Goal: Check status: Check status

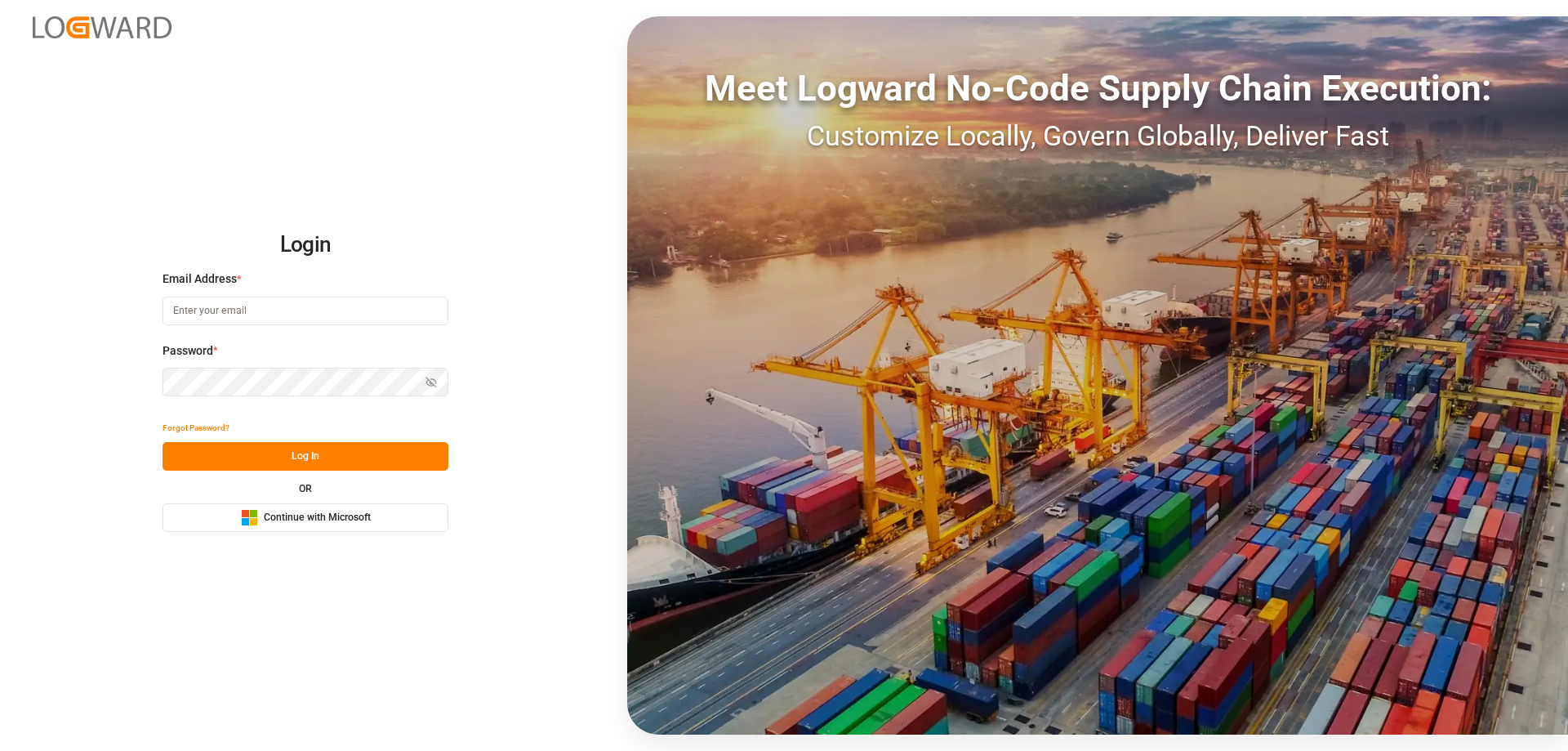
type input "[PERSON_NAME][EMAIL_ADDRESS][DOMAIN_NAME]"
click at [305, 453] on button "Log In" at bounding box center [305, 456] width 286 height 29
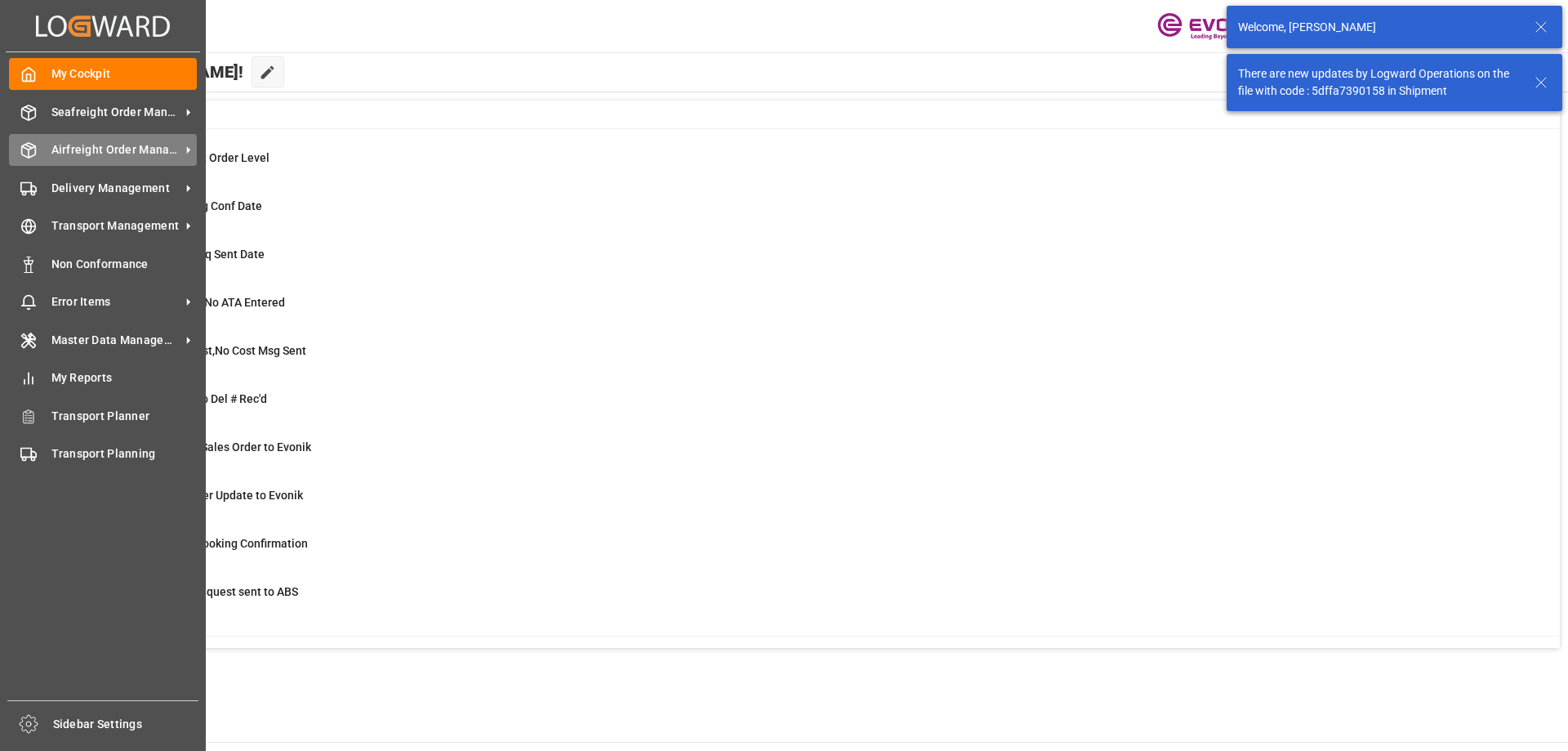
click at [54, 141] on span "Airfreight Order Management" at bounding box center [116, 150] width 129 height 18
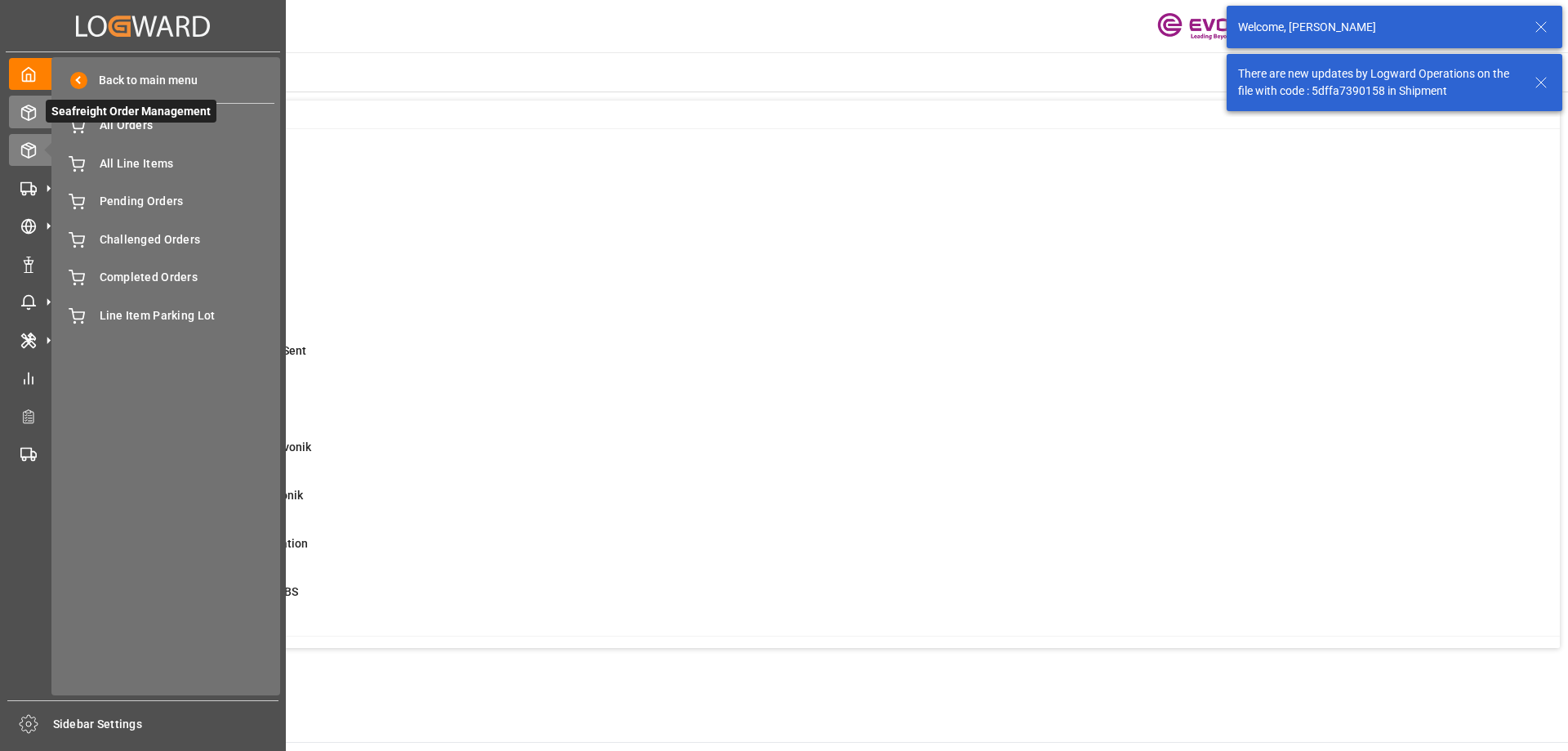
click at [38, 112] on div "Seafreight Order Management Seafreight Order Management" at bounding box center [143, 111] width 268 height 32
click at [141, 128] on span "All Orders" at bounding box center [187, 125] width 176 height 18
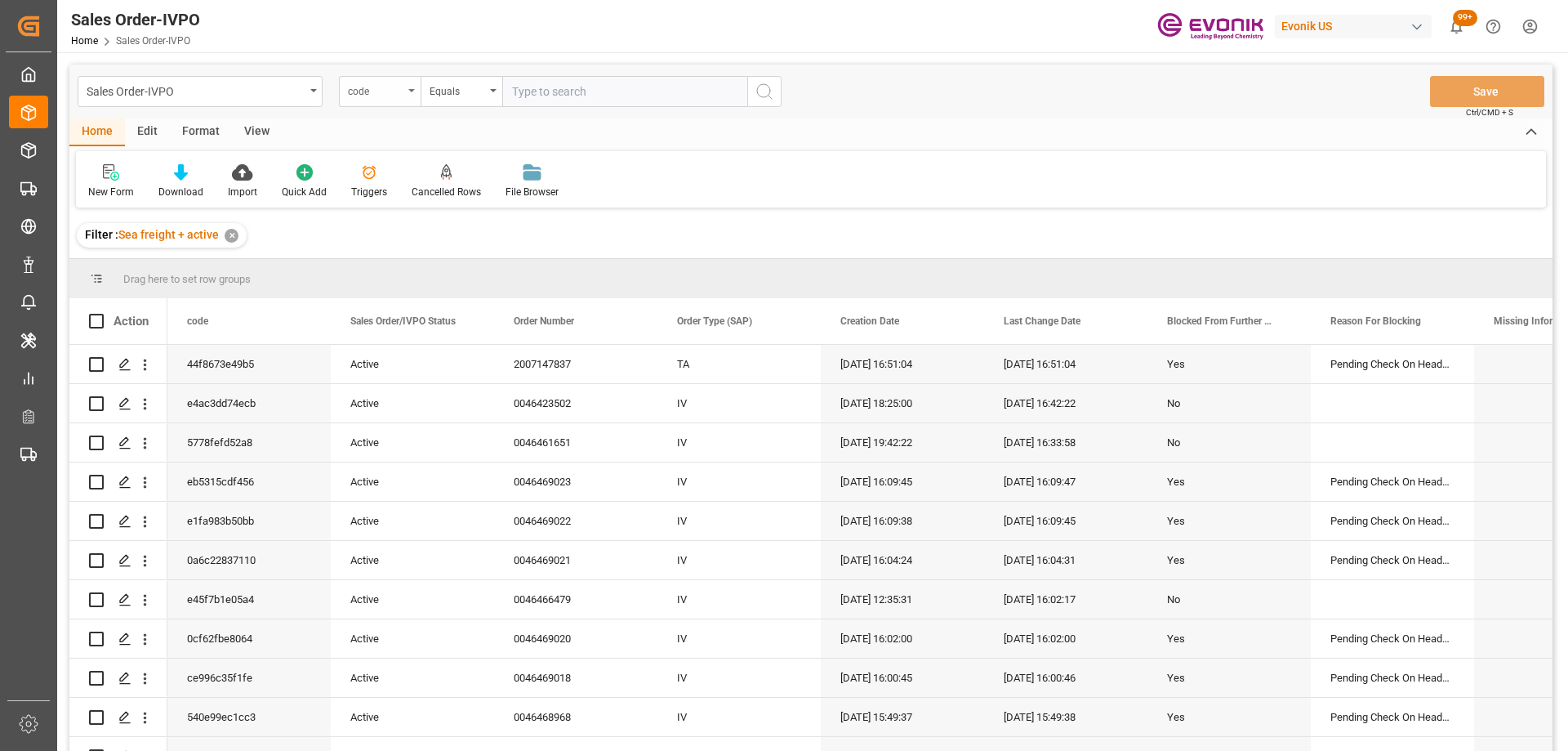
click at [402, 99] on div "code" at bounding box center [379, 91] width 81 height 31
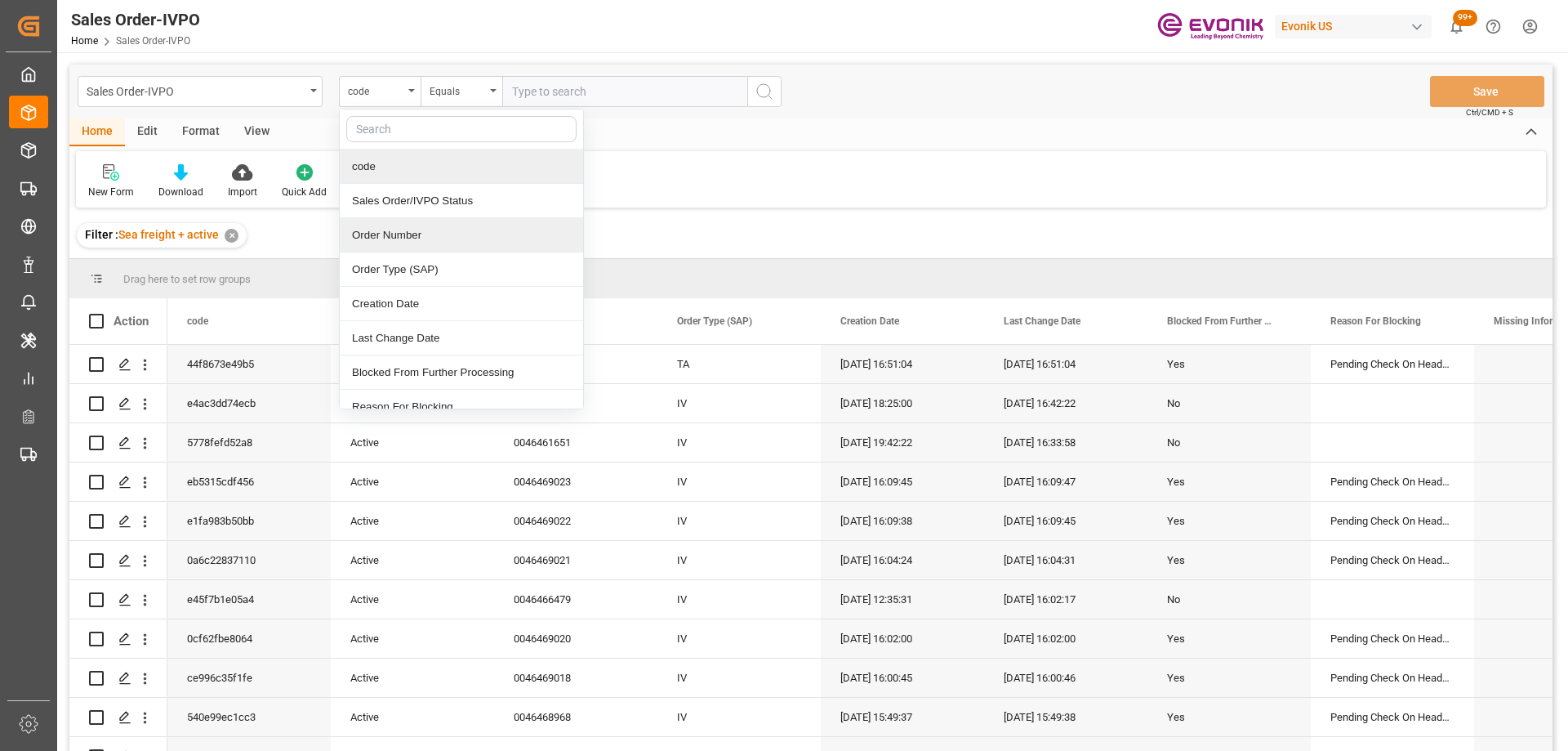
click at [436, 238] on div "Order Number" at bounding box center [461, 235] width 243 height 34
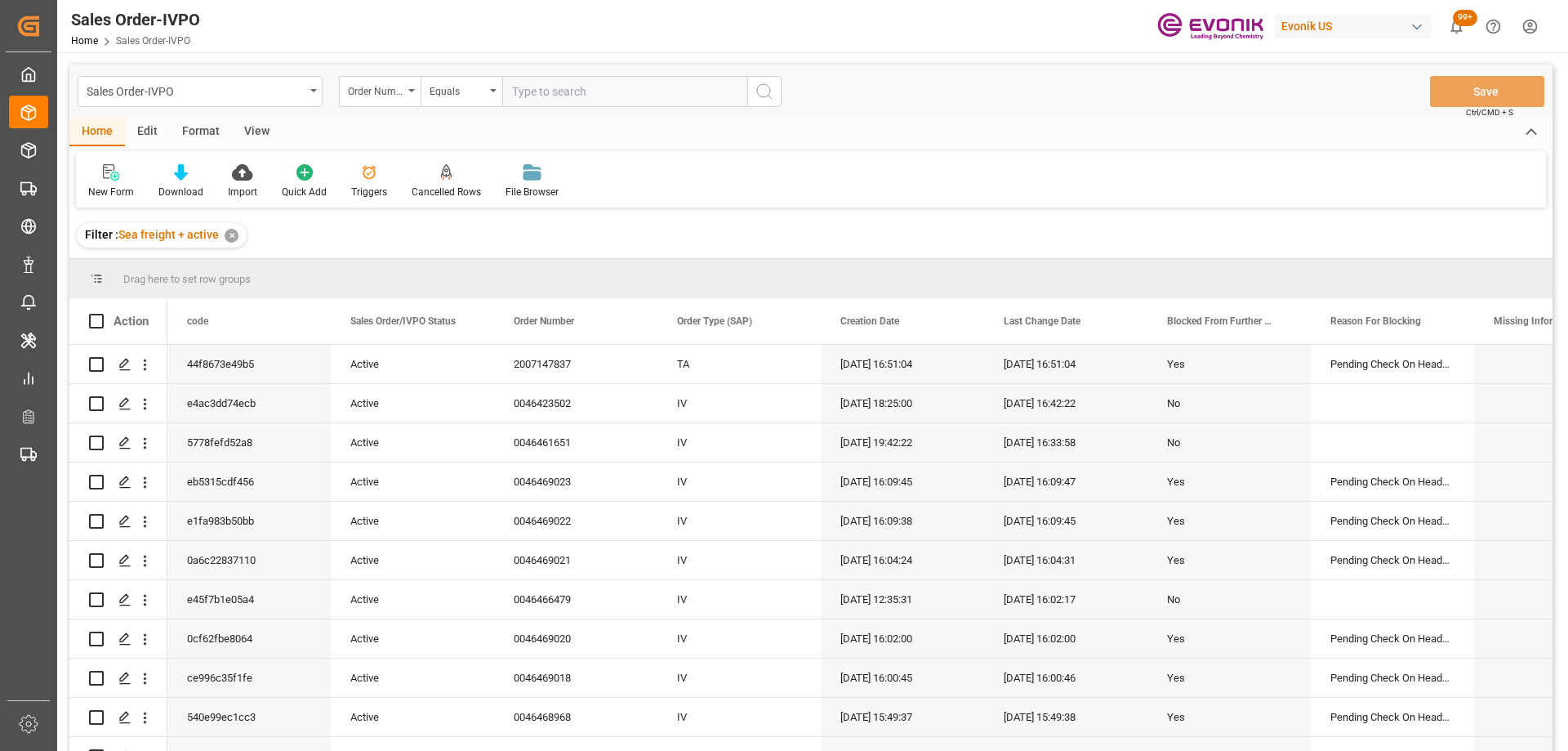
click at [548, 100] on input "text" at bounding box center [625, 91] width 245 height 31
paste input "2007118995"
type input "2007118995"
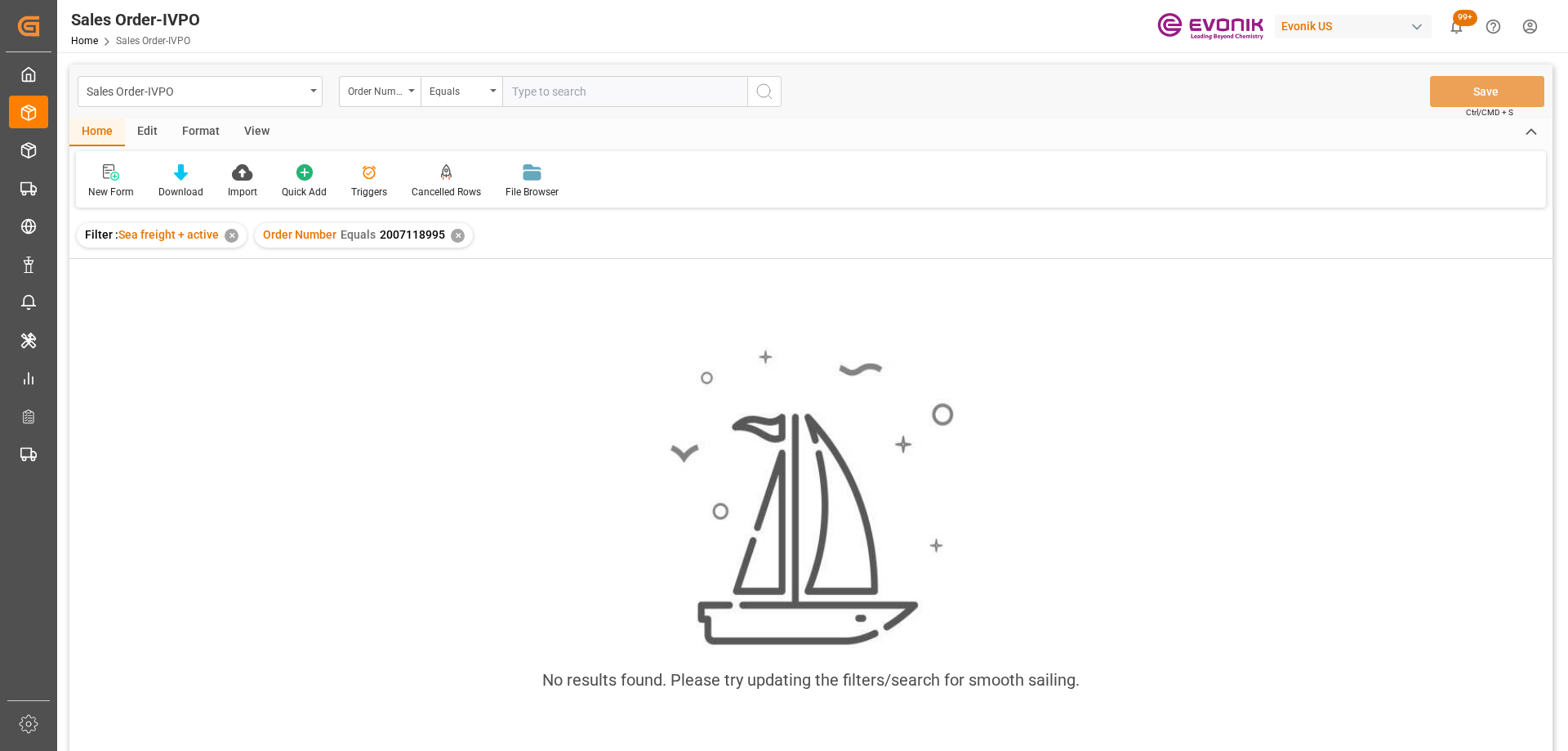
click at [228, 230] on div "✕" at bounding box center [232, 235] width 14 height 14
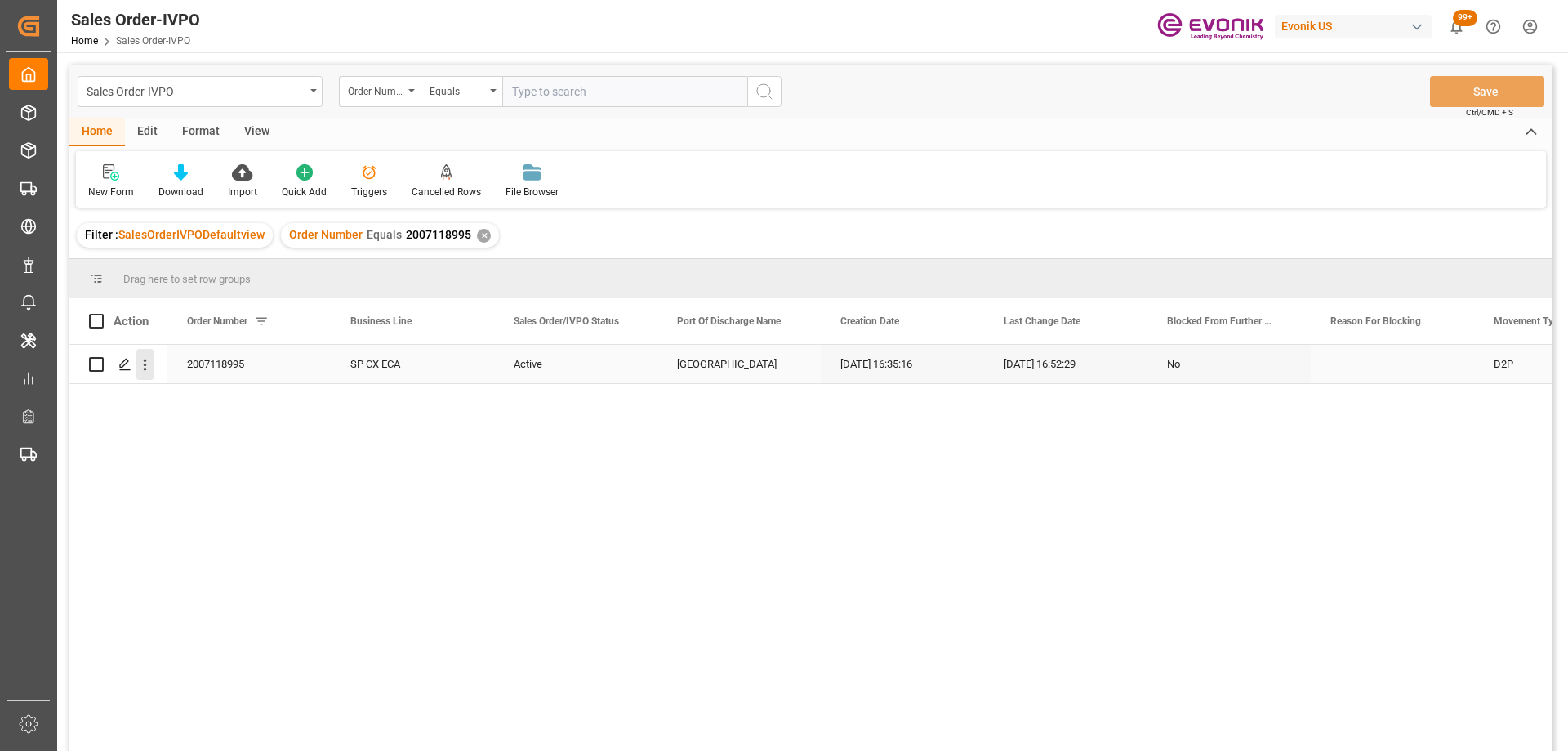
click at [153, 371] on icon "open menu" at bounding box center [145, 365] width 18 height 18
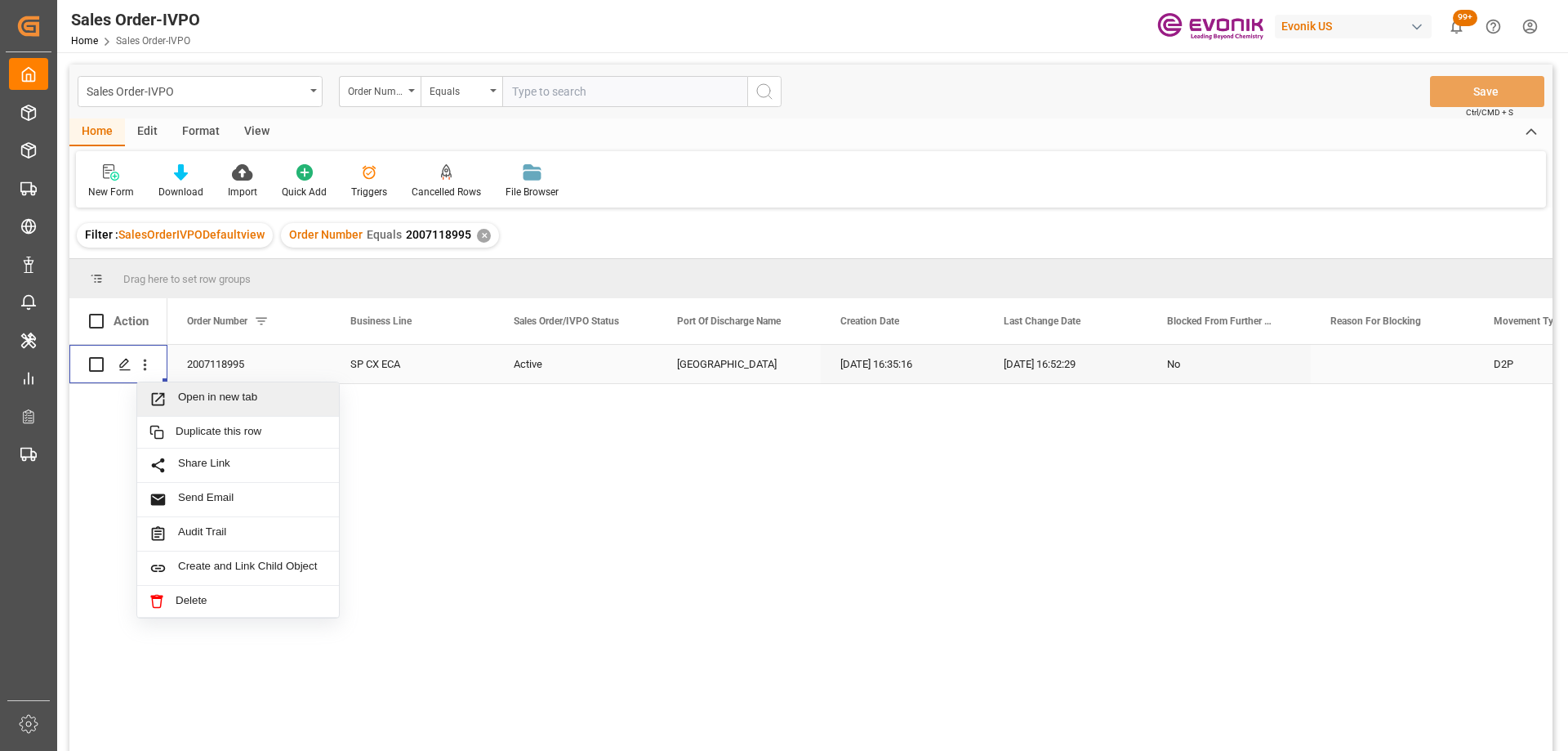
click at [186, 402] on span "Open in new tab" at bounding box center [252, 399] width 149 height 18
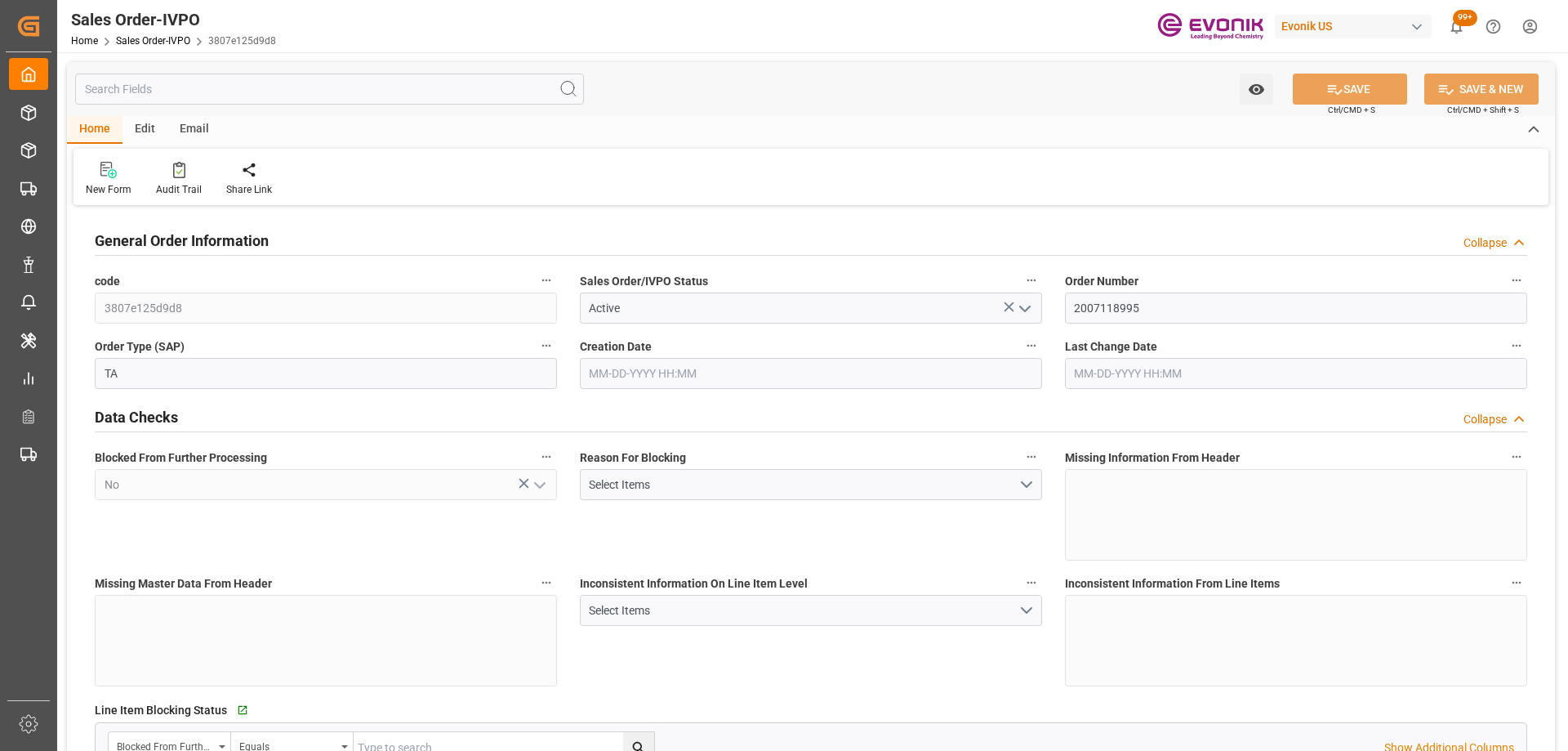
type input "SEGOT"
type input "2413.68"
type input "1"
type input "480"
type input "[DATE] 16:35"
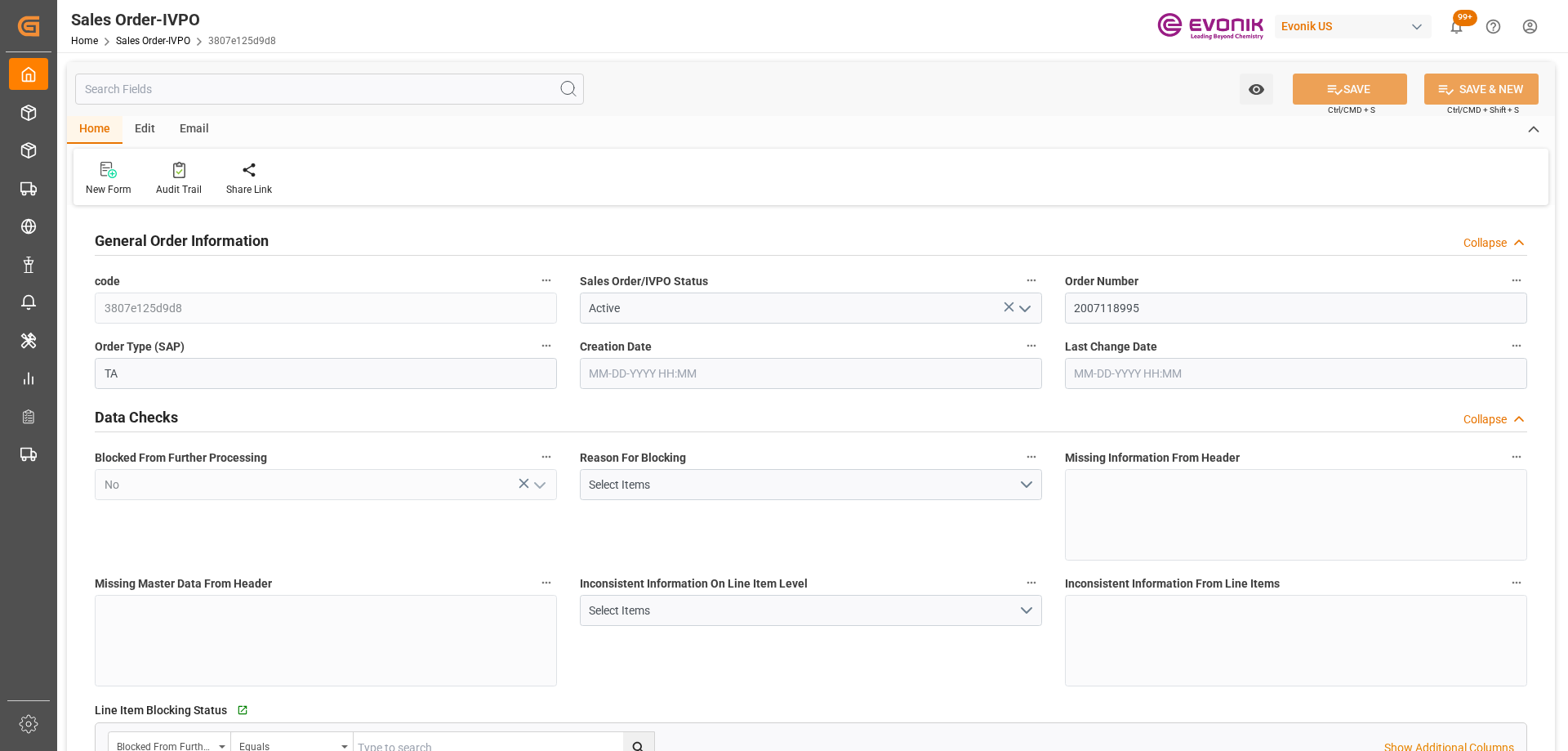
type input "[DATE] 16:52"
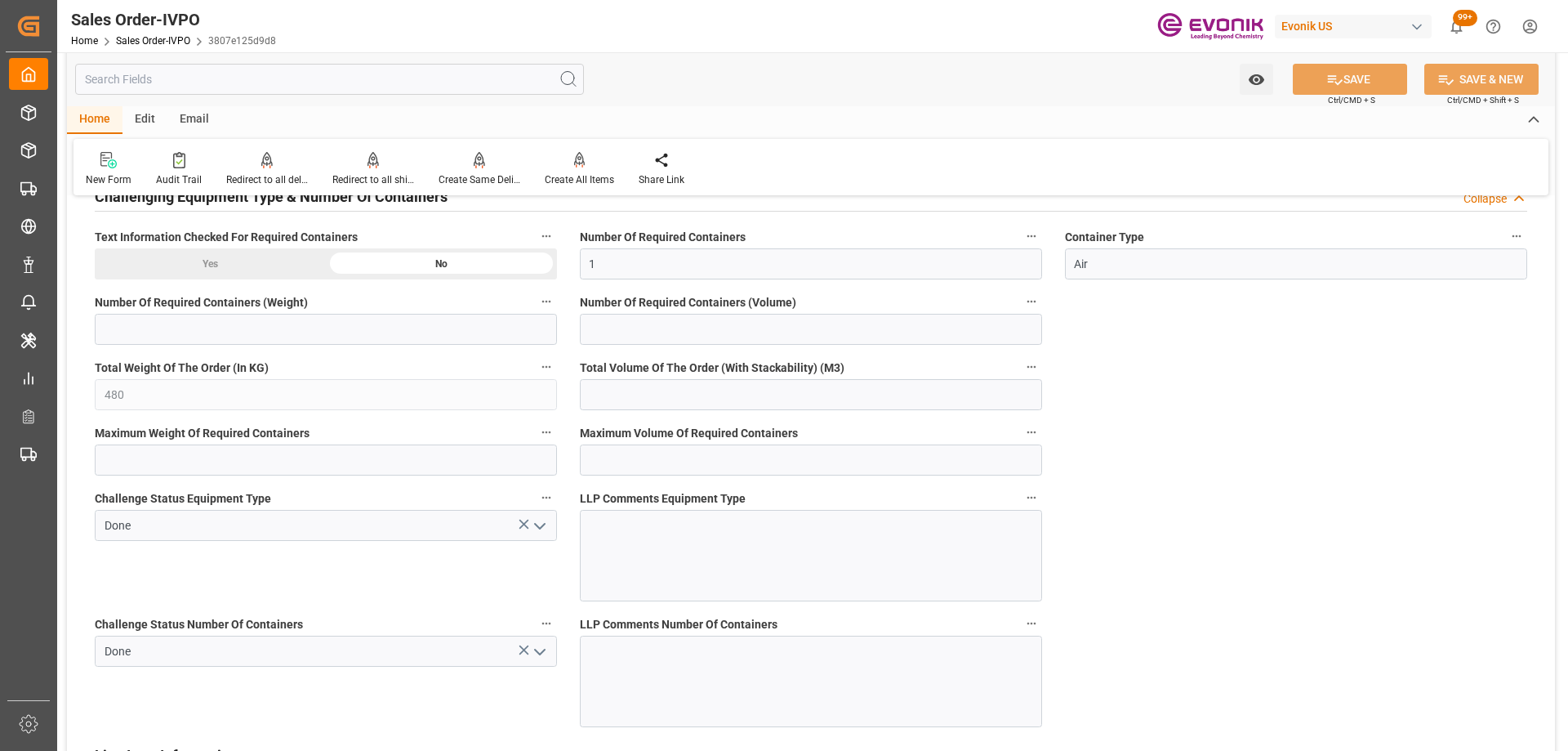
scroll to position [3522, 0]
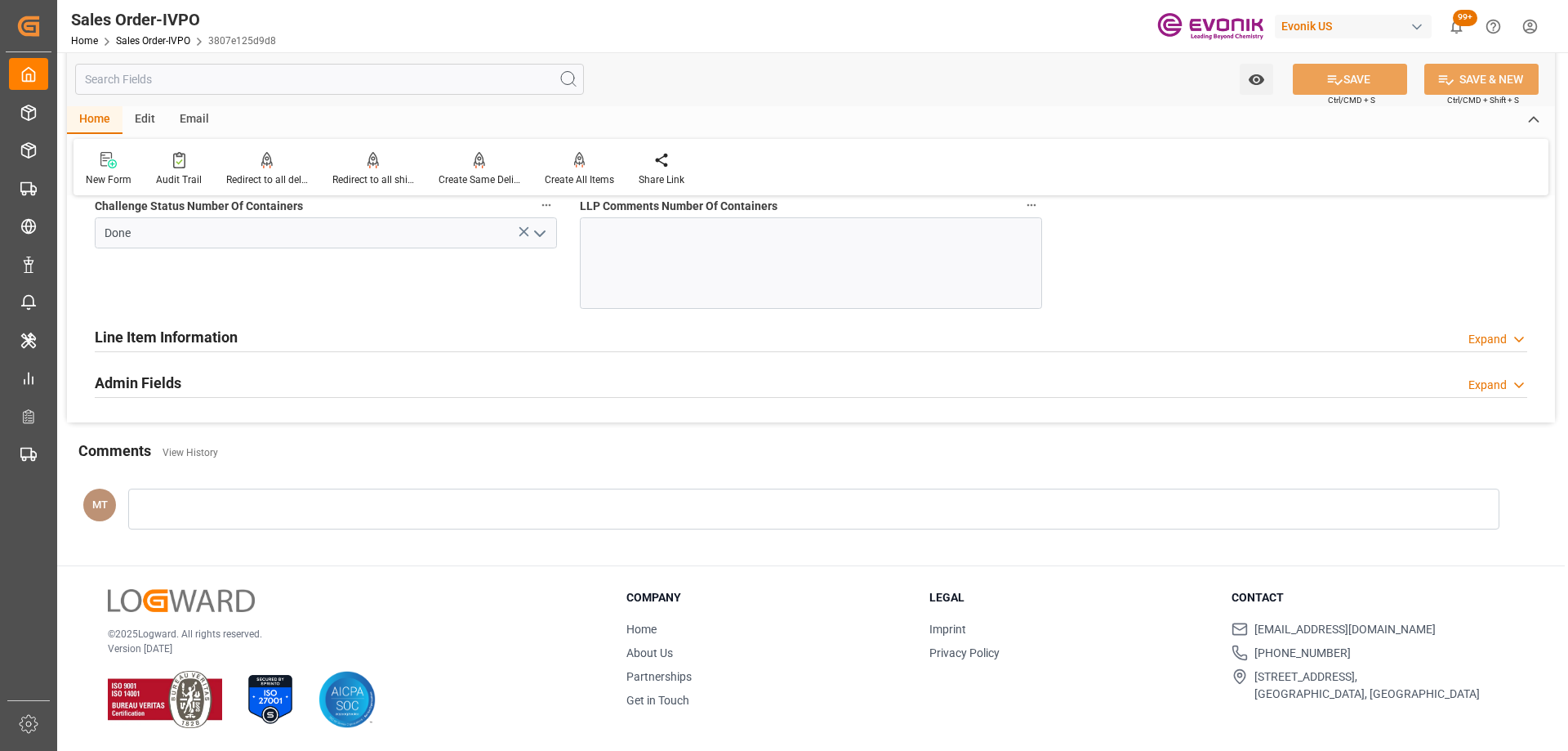
click at [433, 334] on div "Line Item Information Expand" at bounding box center [810, 335] width 1432 height 31
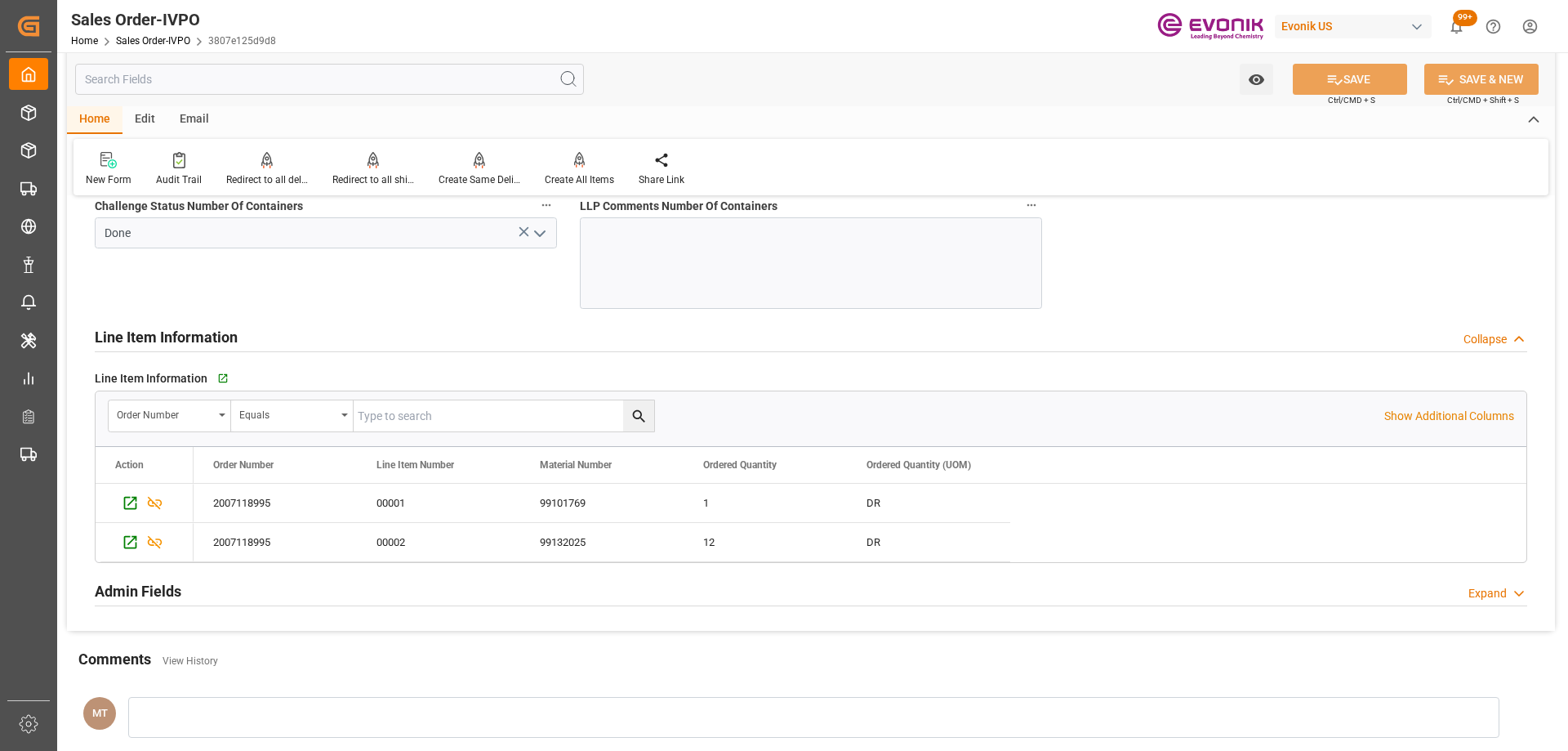
click at [205, 79] on input "text" at bounding box center [329, 79] width 508 height 31
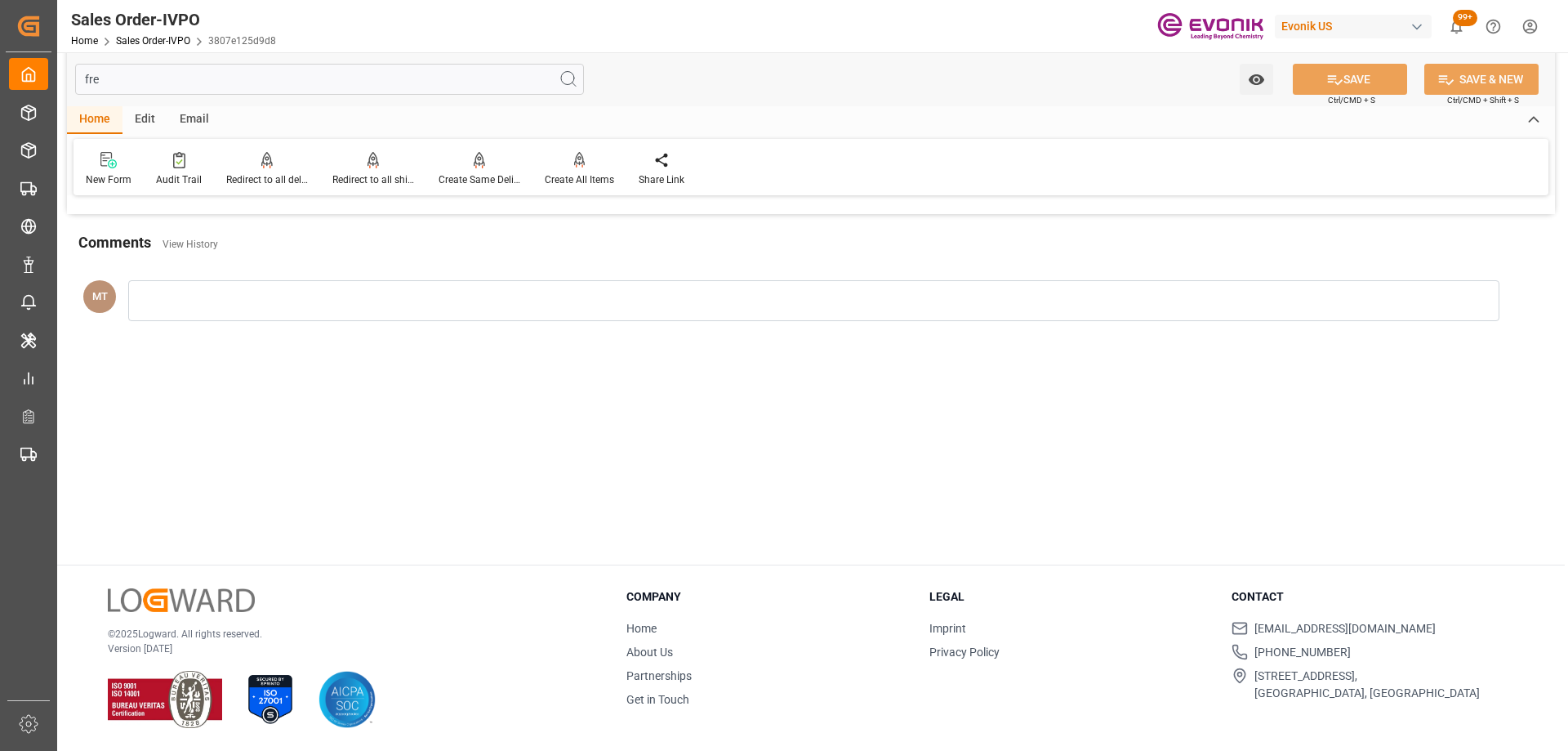
scroll to position [0, 0]
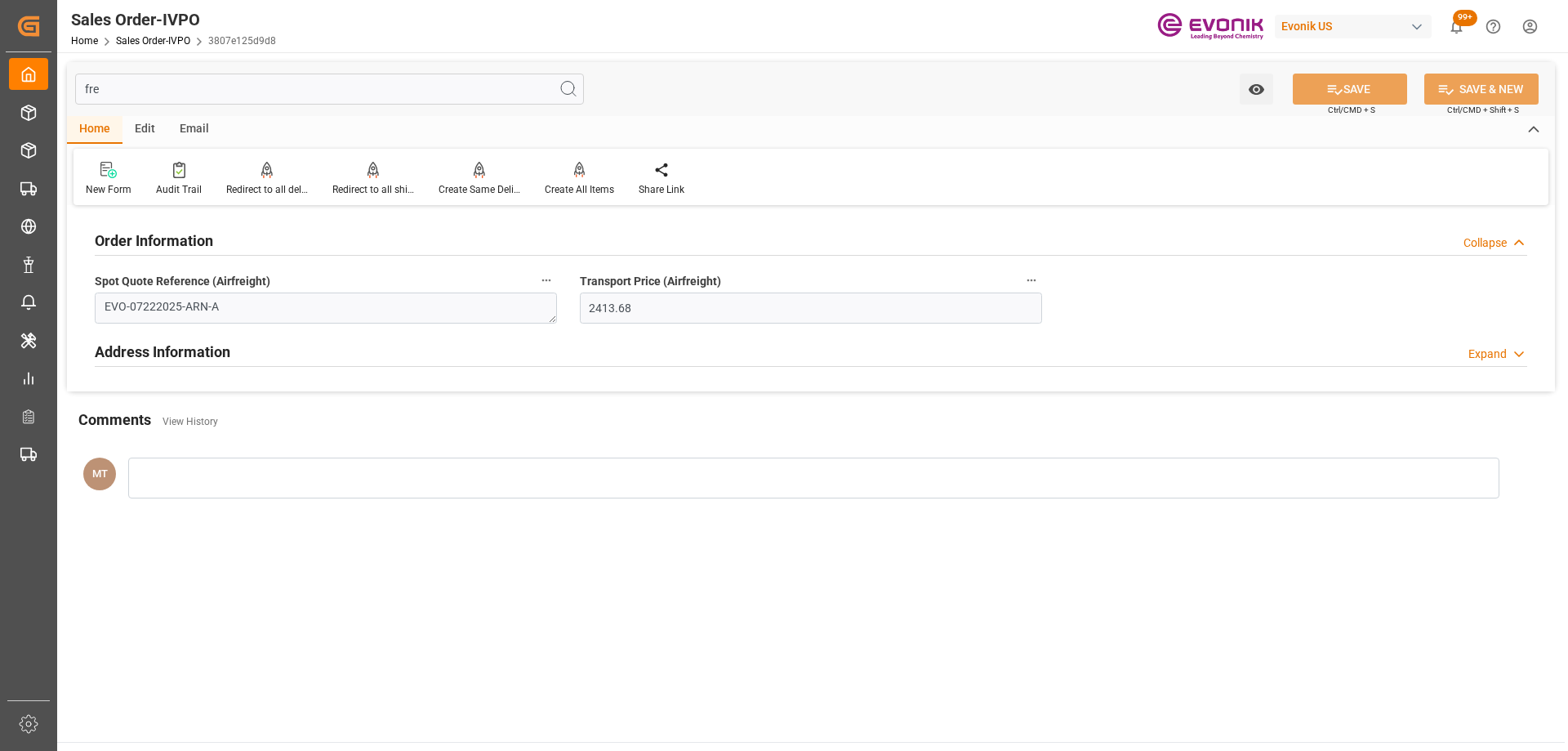
click at [341, 354] on div "Address Information Expand" at bounding box center [810, 350] width 1432 height 31
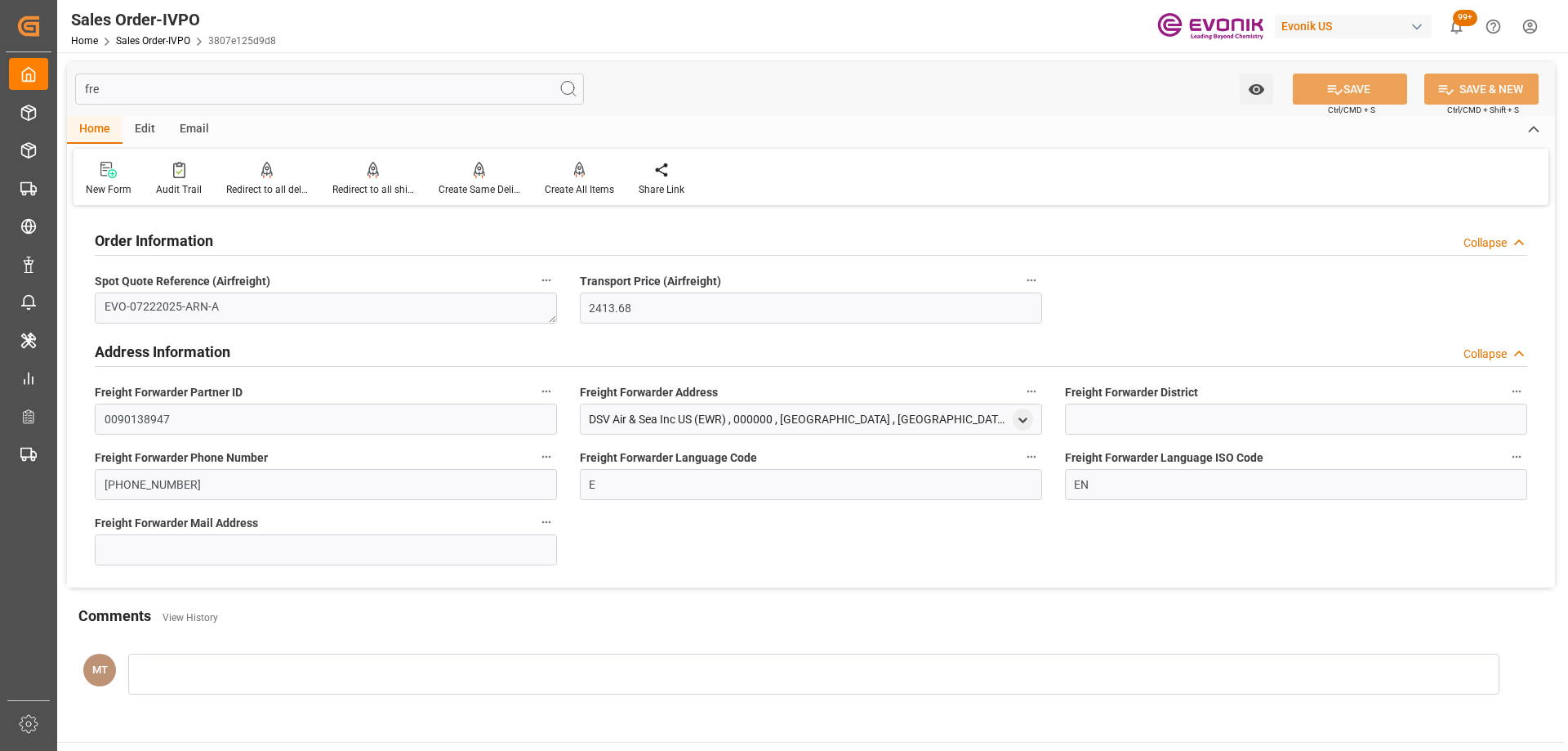
click at [220, 96] on input "fre" at bounding box center [329, 88] width 508 height 31
type input "f"
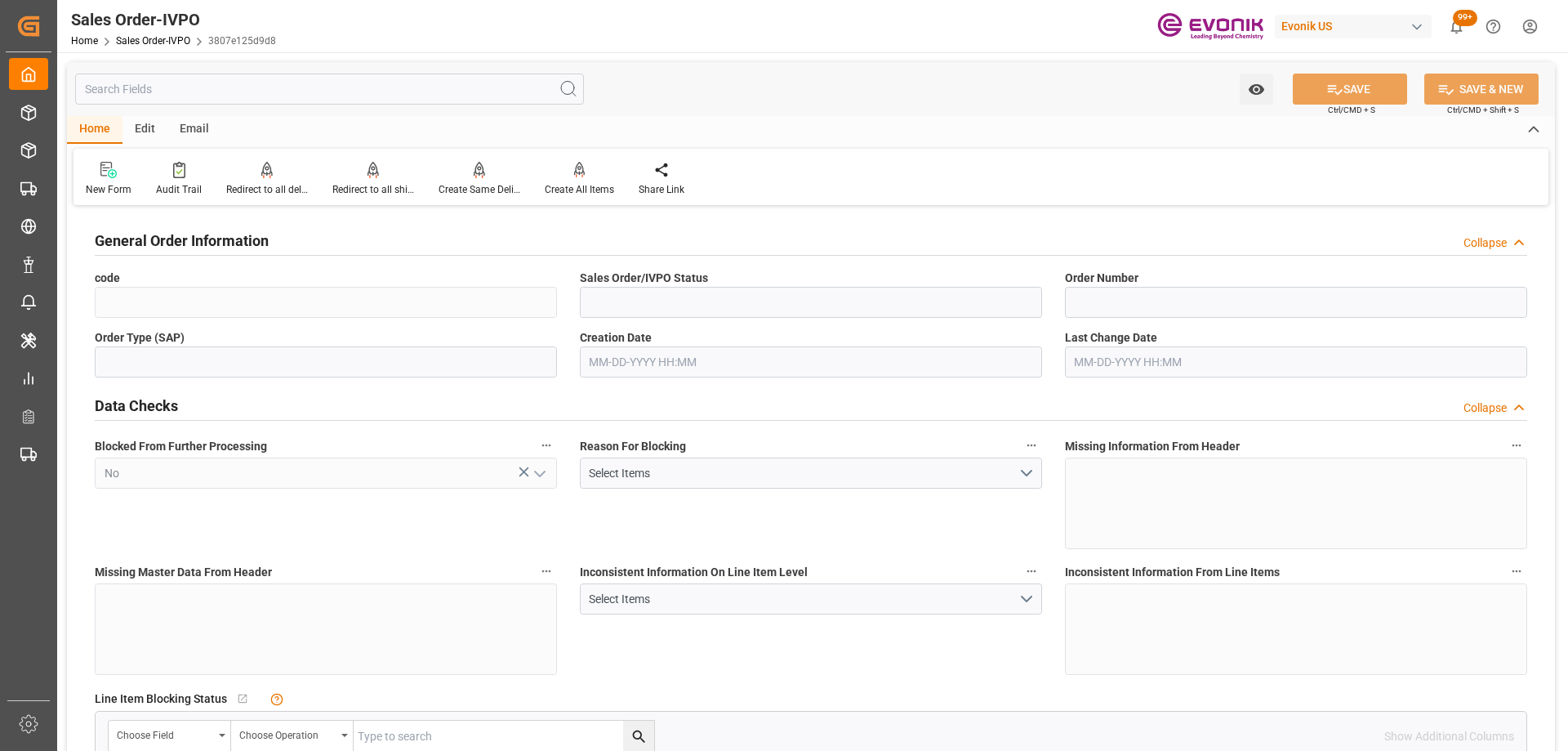
type input "3807e125d9d8"
type input "Active"
type input "2007118995"
type input "TA"
type input "D2P"
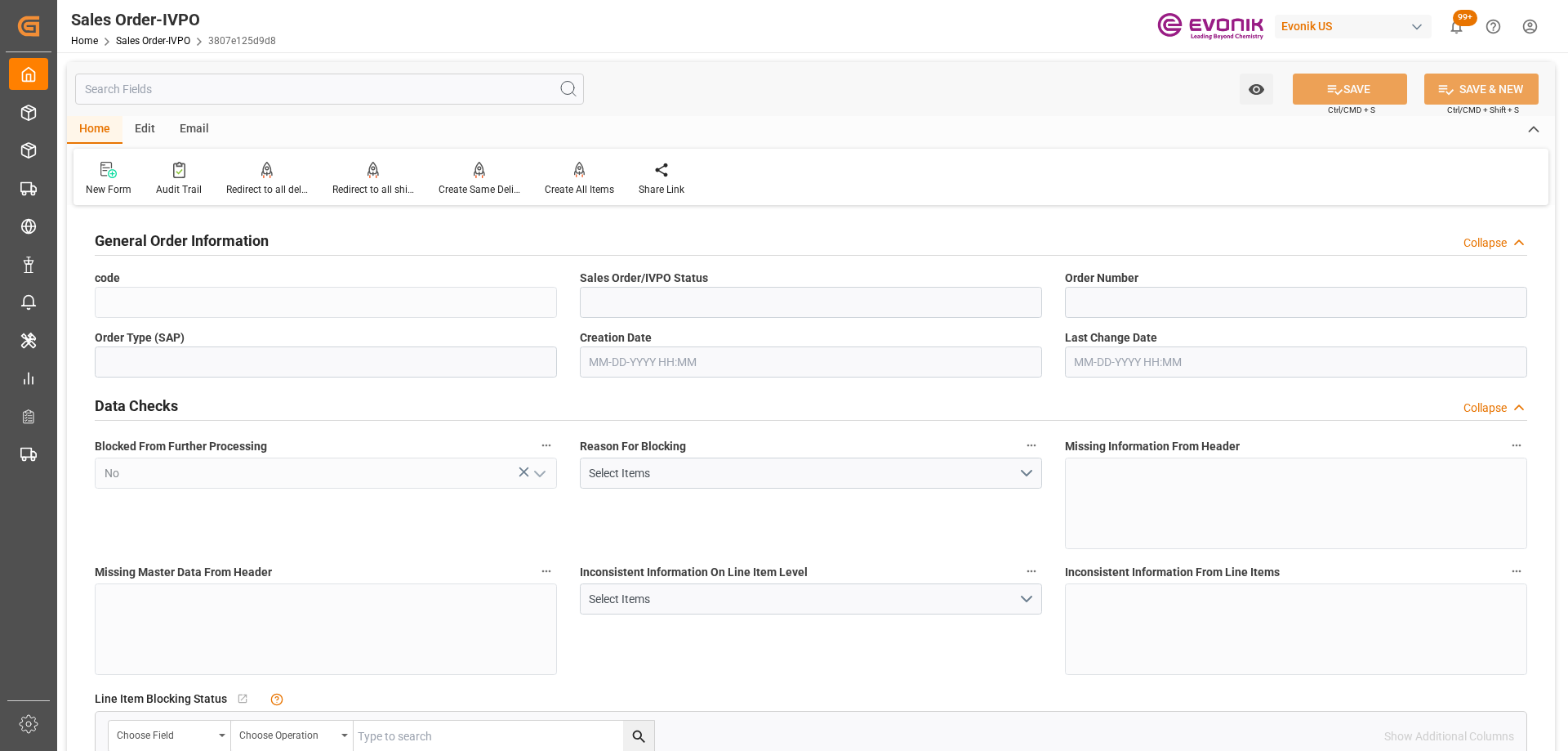
type textarea "No Tank Container"
type input "4515265706"
type input "39"
type input "SP CX ECA"
type input "Specialty Additives"
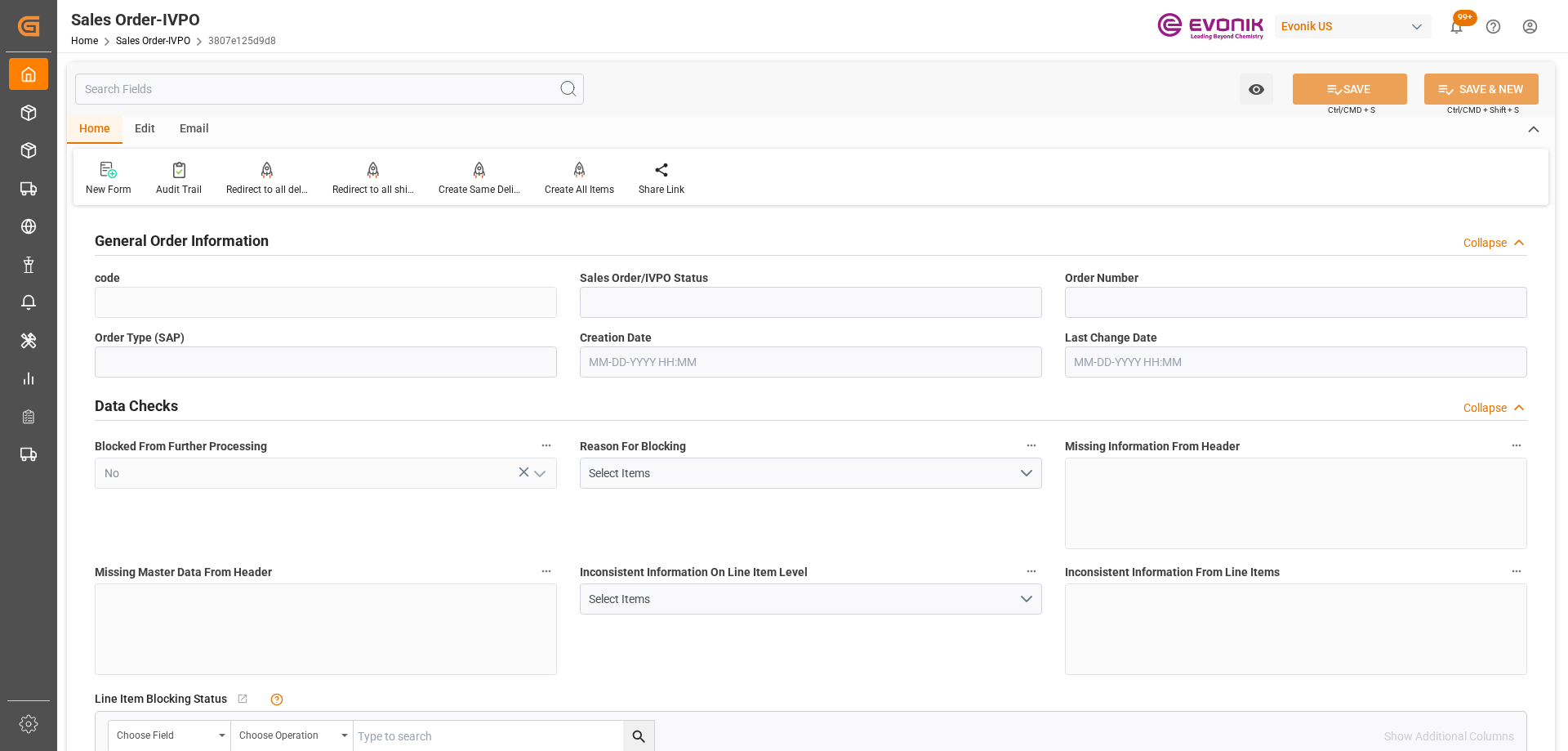
type input "CPT"
type input "[GEOGRAPHIC_DATA]"
type textarea "DIRECT CONSUMER"
type input "Done"
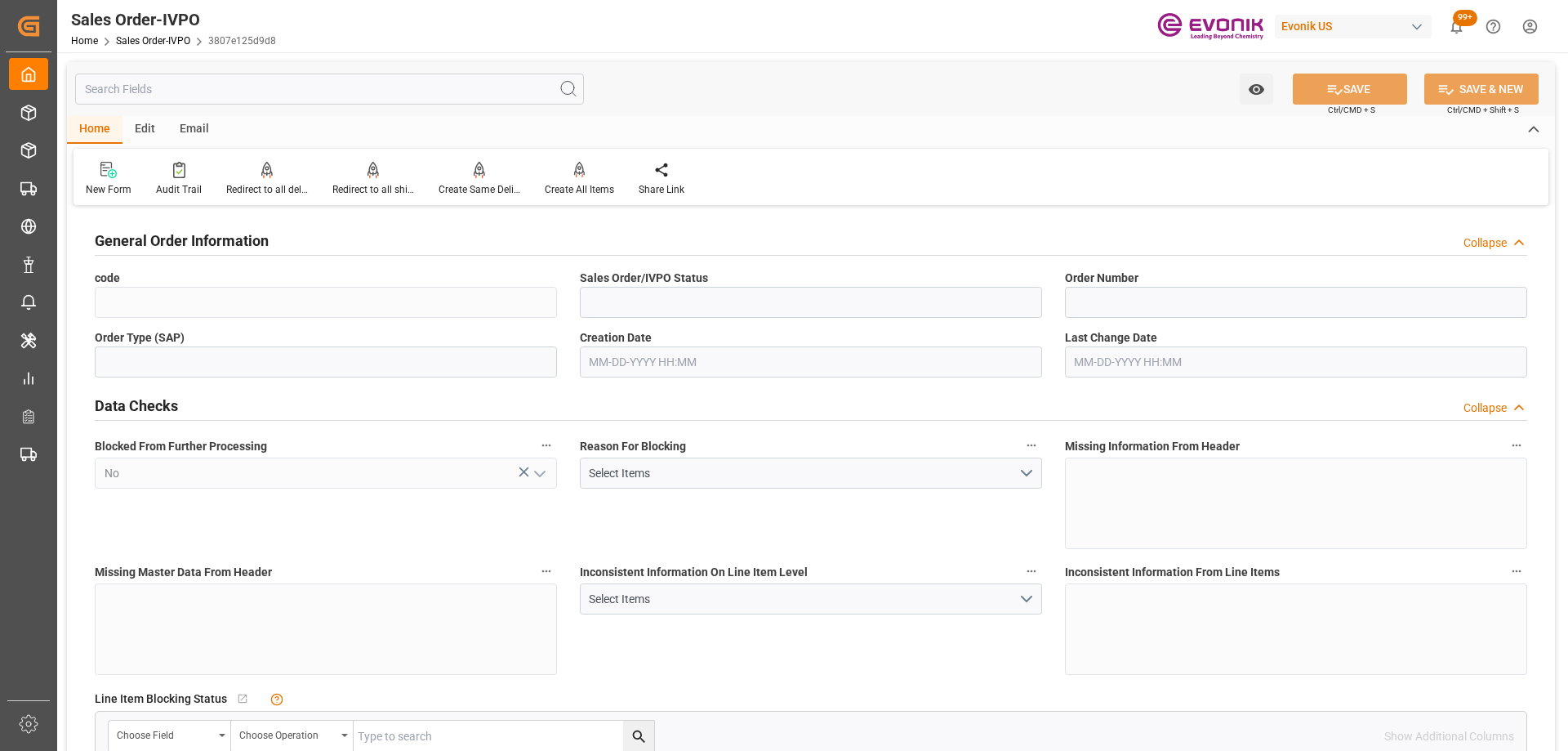
type input "1"
type input "Air"
type input "480"
type input "Done"
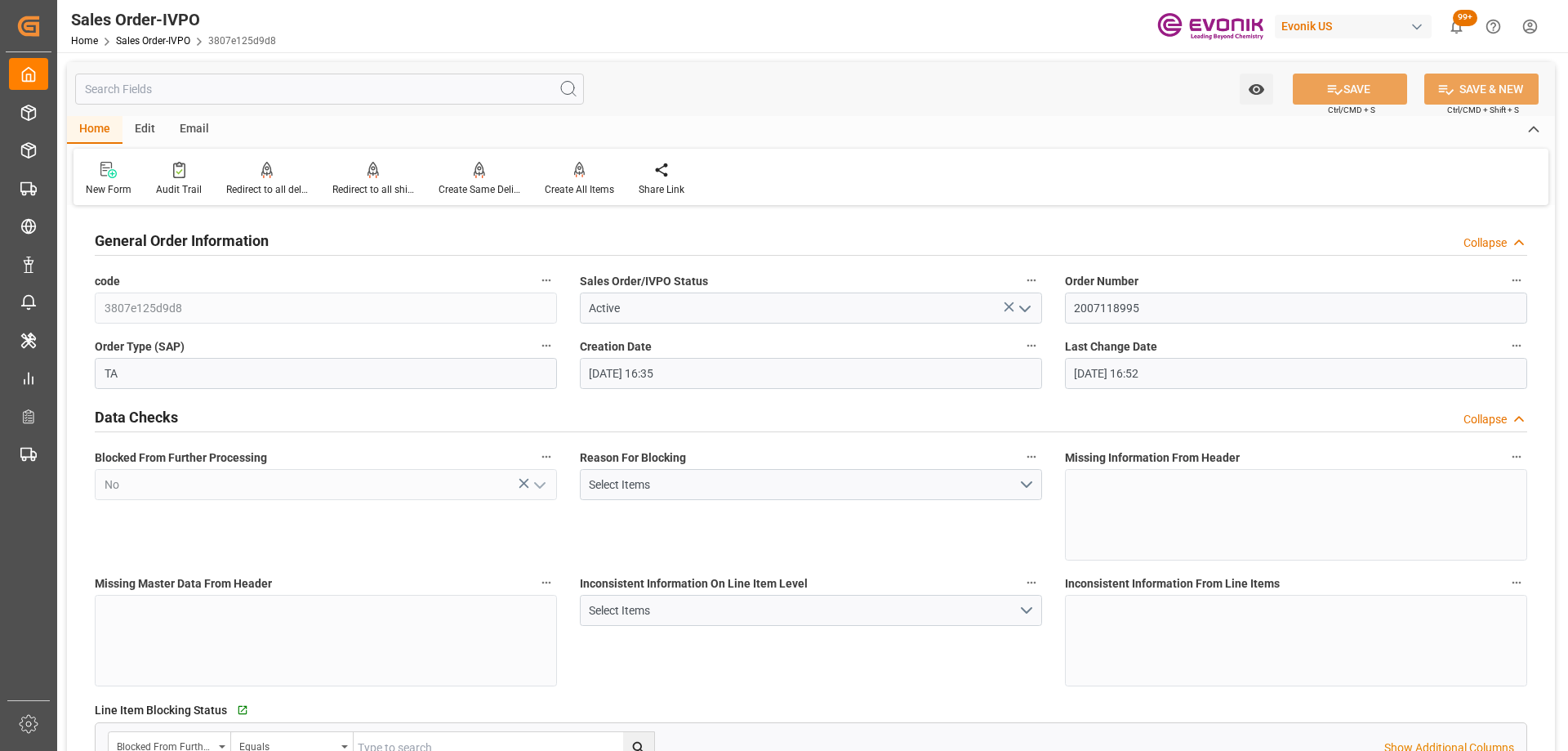
type input "[DATE] 16:35"
type input "[DATE] 16:52"
click at [154, 87] on input "text" at bounding box center [329, 88] width 508 height 31
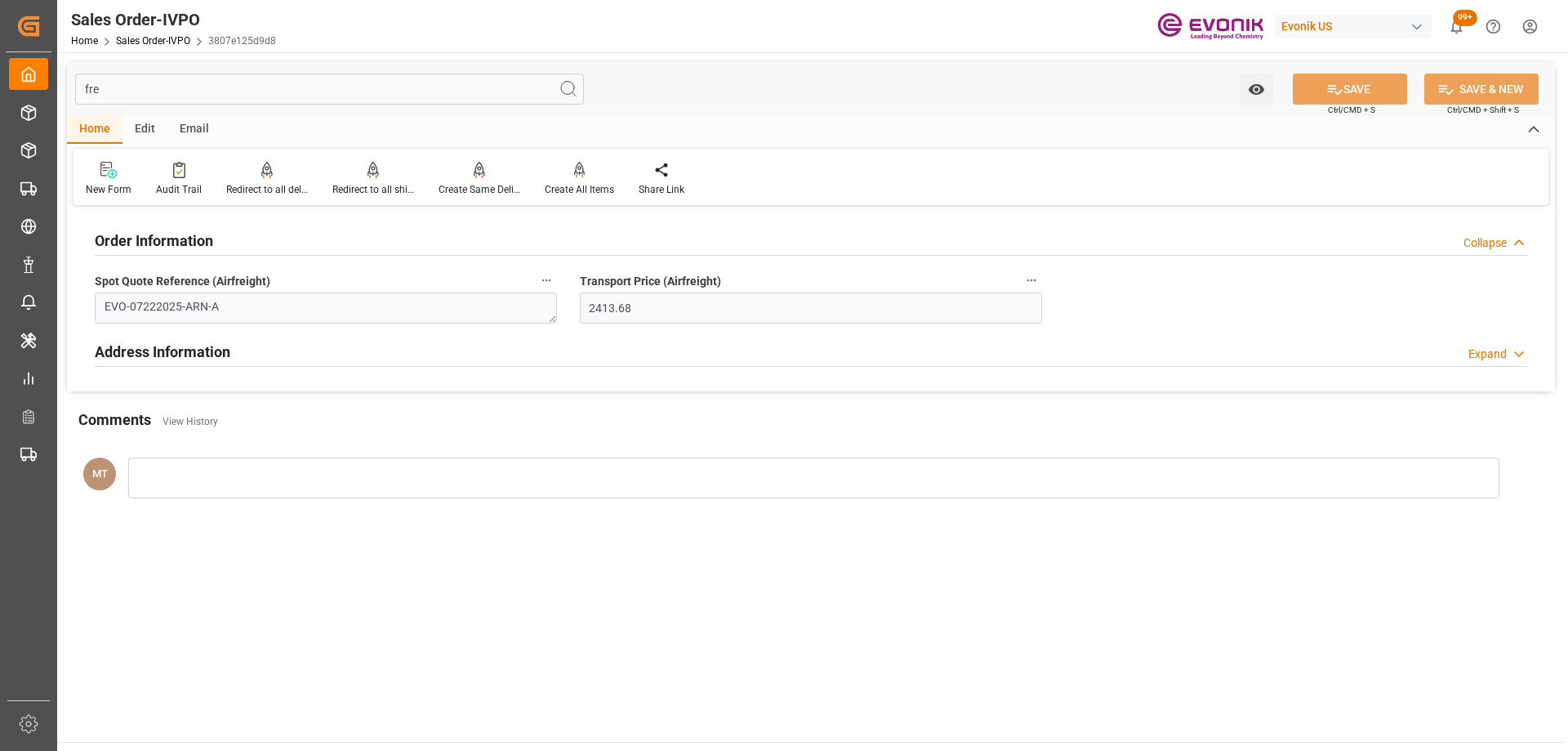
type input "fre"
click at [249, 347] on div "Address Information Expand" at bounding box center [810, 350] width 1432 height 31
